Goal: Find specific page/section: Find specific page/section

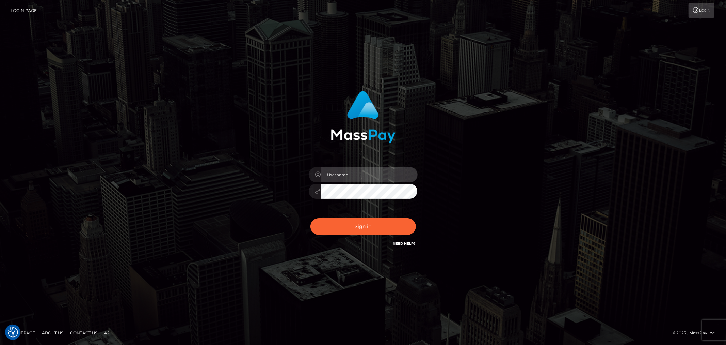
click at [370, 176] on input "text" at bounding box center [369, 174] width 97 height 15
type input "Raymundo.xcite"
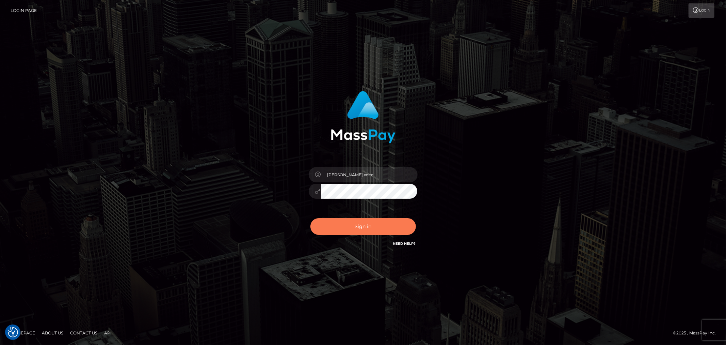
drag, startPoint x: 370, startPoint y: 225, endPoint x: 478, endPoint y: 224, distance: 108.0
click at [370, 223] on button "Sign in" at bounding box center [364, 226] width 106 height 17
click at [521, 221] on div "Raymundo.xcite Sign in" at bounding box center [363, 172] width 388 height 173
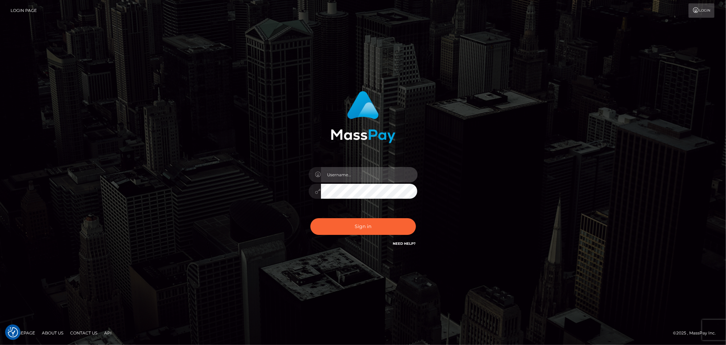
click at [391, 173] on input "text" at bounding box center [369, 174] width 97 height 15
type input "Raymundo.xcite"
drag, startPoint x: 502, startPoint y: 219, endPoint x: 455, endPoint y: 228, distance: 48.0
click at [501, 220] on div "Raymundo.xcite Sign in" at bounding box center [363, 172] width 388 height 173
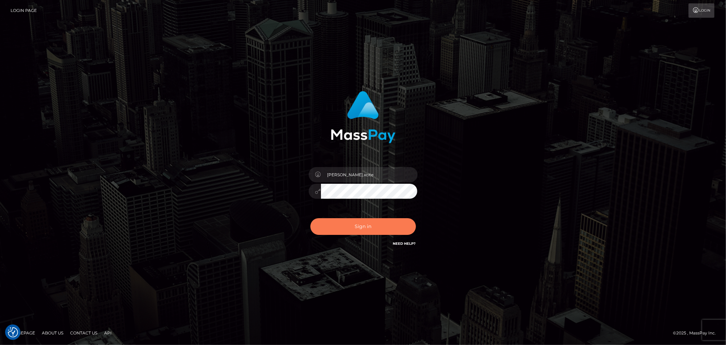
click at [351, 227] on button "Sign in" at bounding box center [364, 226] width 106 height 17
click at [491, 222] on div "Raymundo.xcite Sign in" at bounding box center [363, 172] width 388 height 173
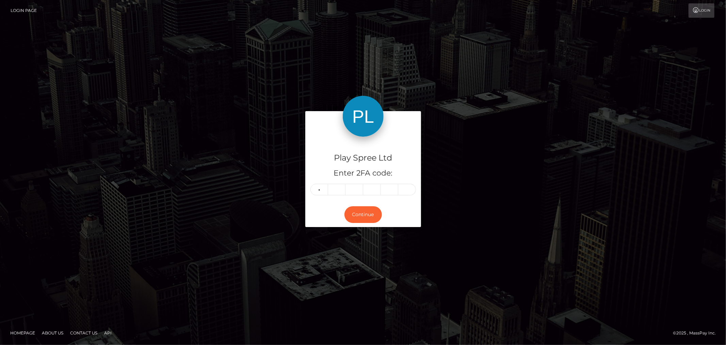
type input "3"
type input "8"
type input "9"
type input "8"
type input "4"
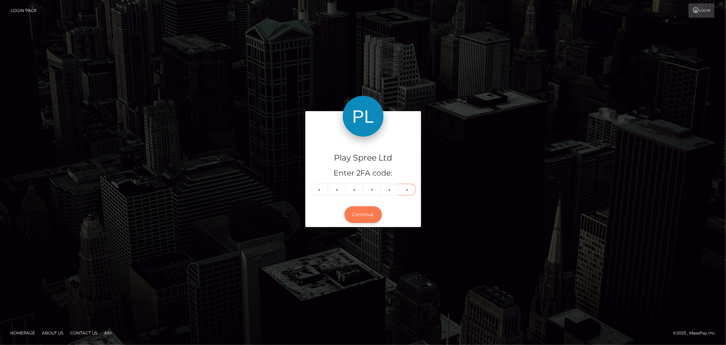
type input "5"
click at [356, 217] on button "Continue" at bounding box center [363, 214] width 37 height 17
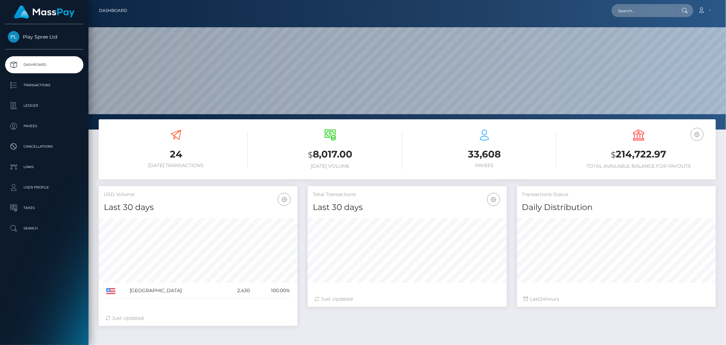
scroll to position [121, 199]
click at [647, 155] on h3 "$ 214,722.97" at bounding box center [639, 154] width 144 height 14
copy div "$ 214,722.97"
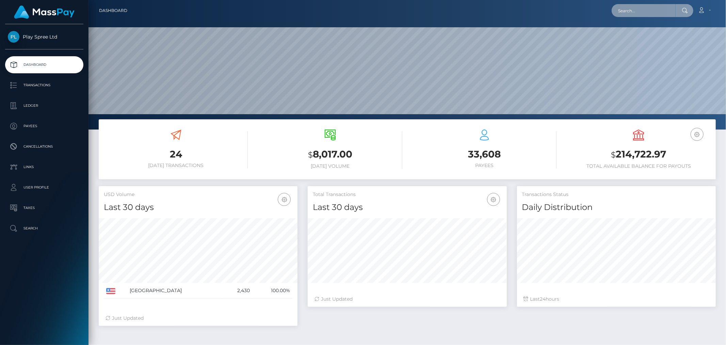
click at [661, 10] on input "text" at bounding box center [644, 10] width 64 height 13
paste input "1701509"
type input "1701509"
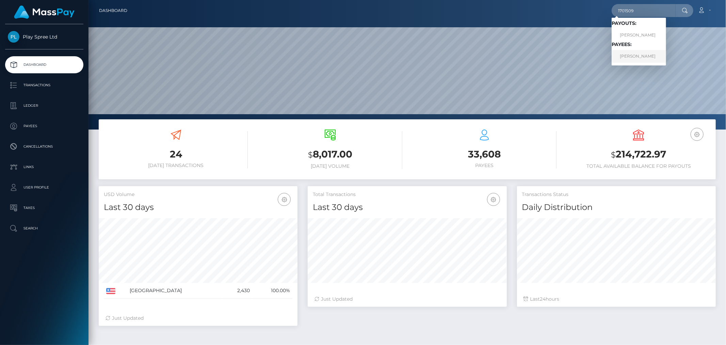
click at [652, 55] on link "IVANA ELIZABETH ALEMAN" at bounding box center [639, 56] width 54 height 13
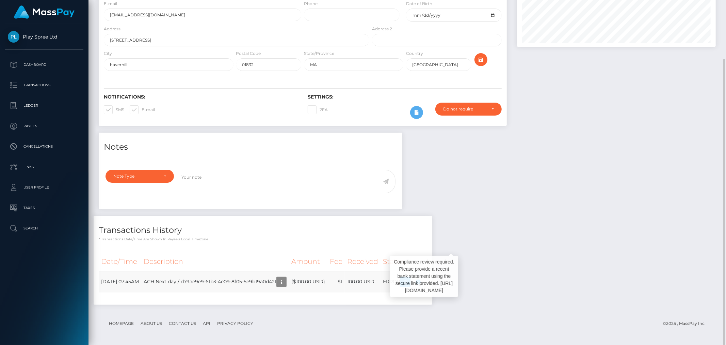
scroll to position [82, 199]
click at [622, 246] on div "Notes Note Type Compliance Clear Compliance General Note Type" at bounding box center [408, 221] width 628 height 179
click at [519, 255] on div "Notes Note Type Compliance Clear Compliance General Note Type" at bounding box center [408, 221] width 628 height 179
